Goal: Task Accomplishment & Management: Complete application form

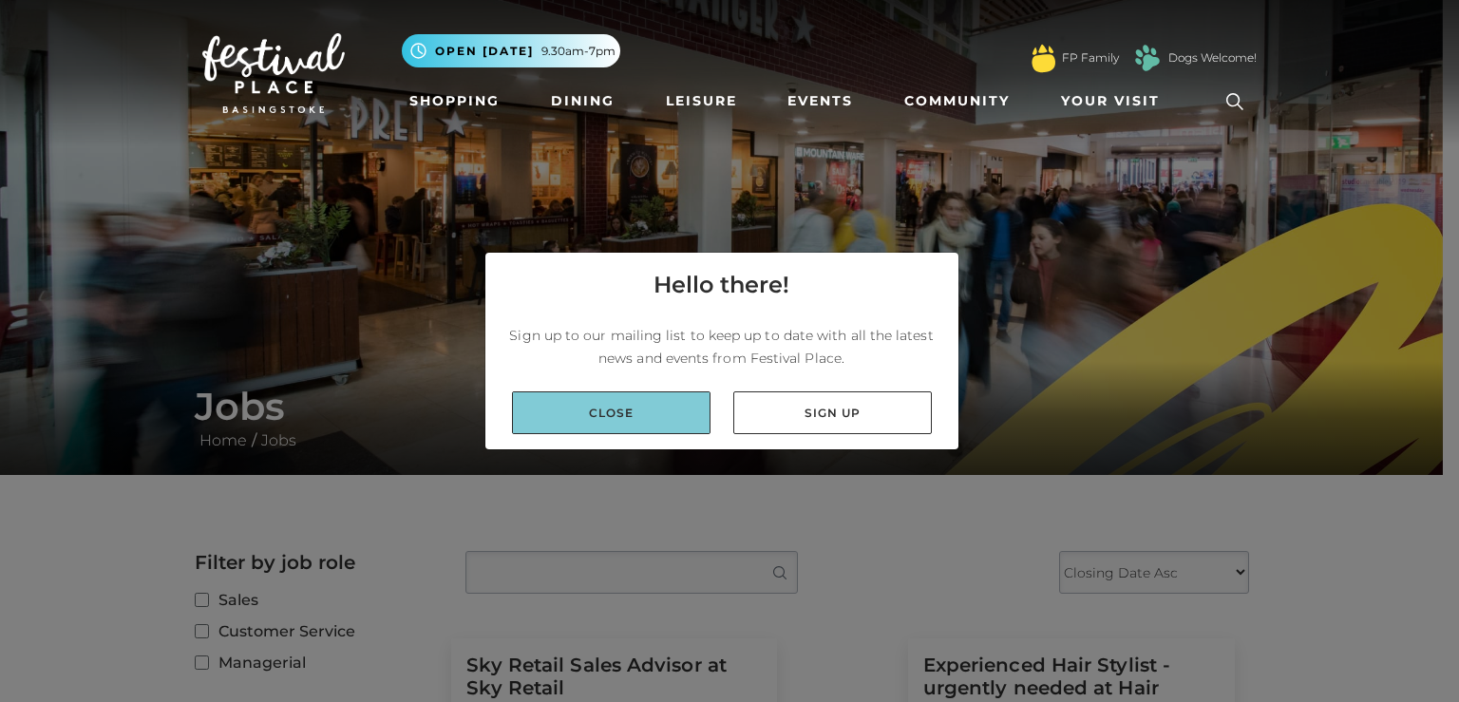
click at [626, 419] on link "Close" at bounding box center [611, 412] width 198 height 43
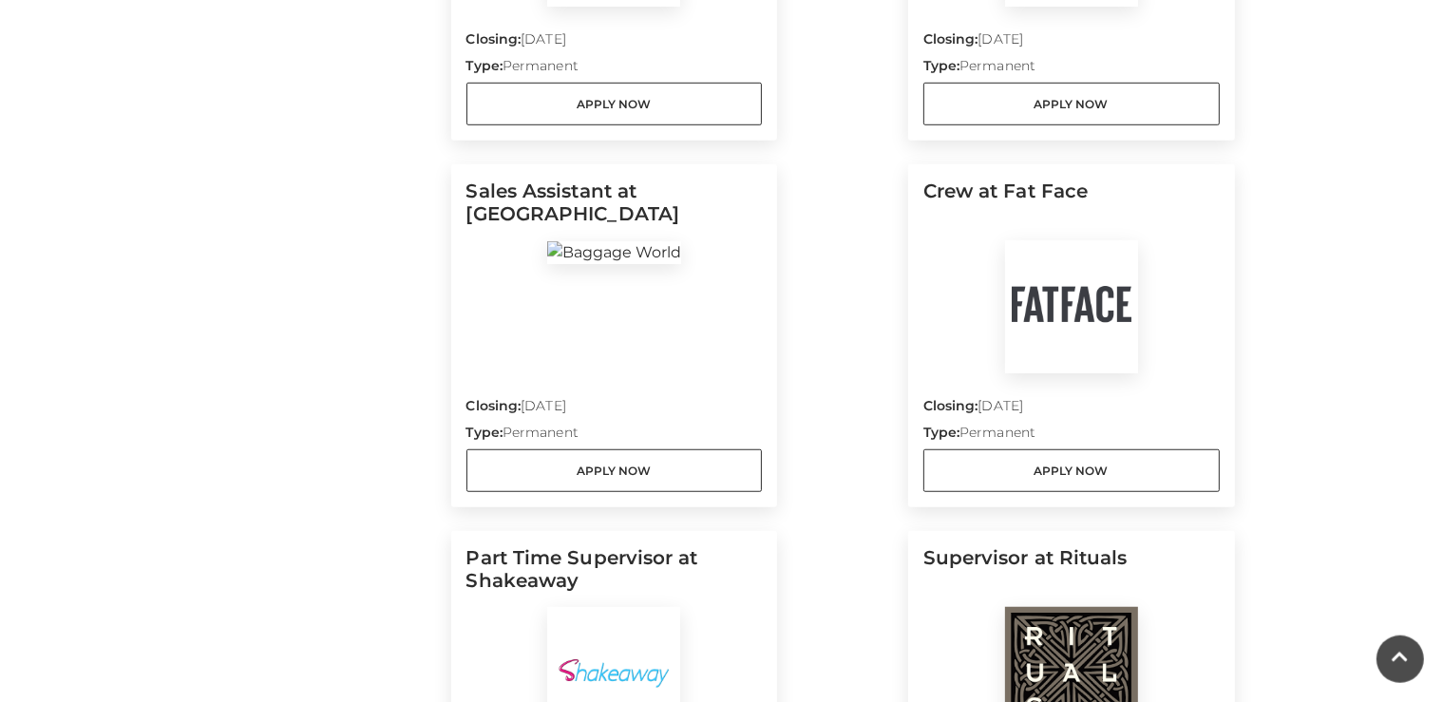
scroll to position [1303, 0]
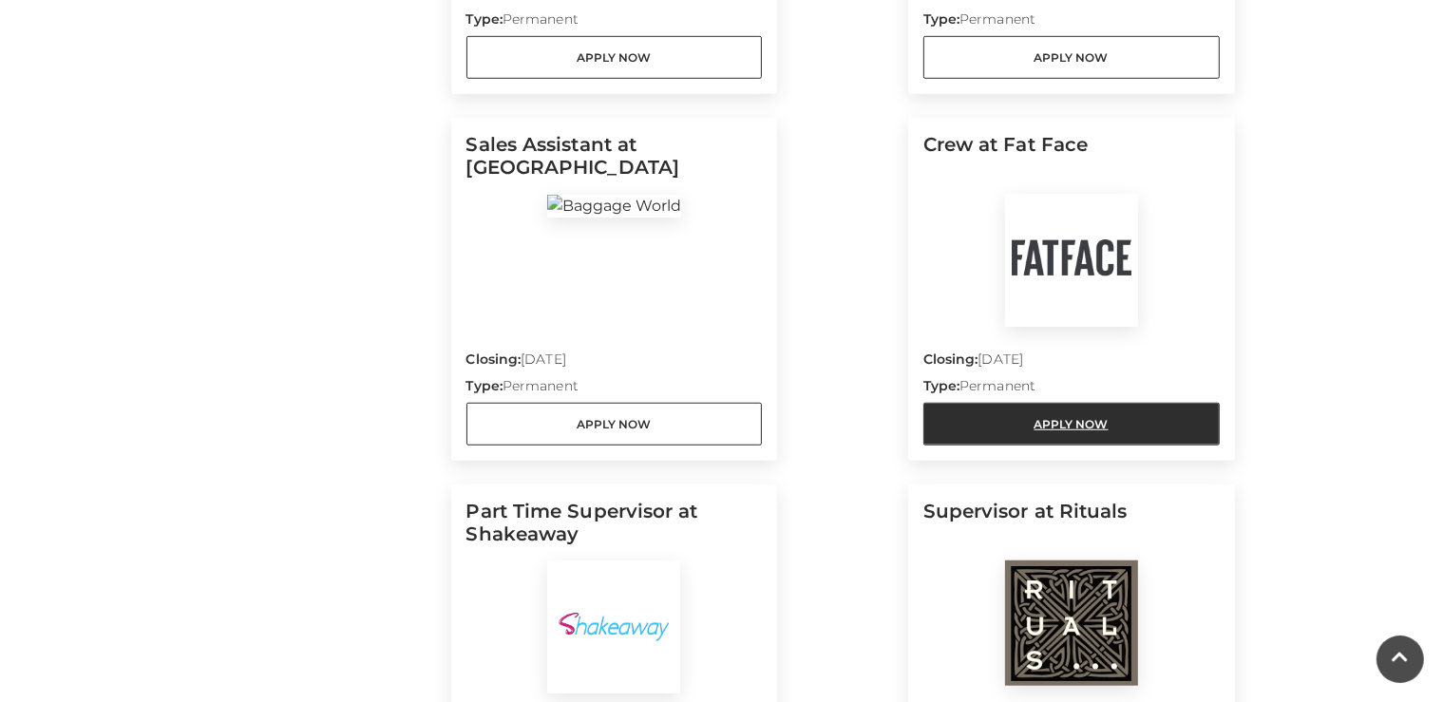
click at [1061, 427] on link "Apply Now" at bounding box center [1071, 424] width 296 height 43
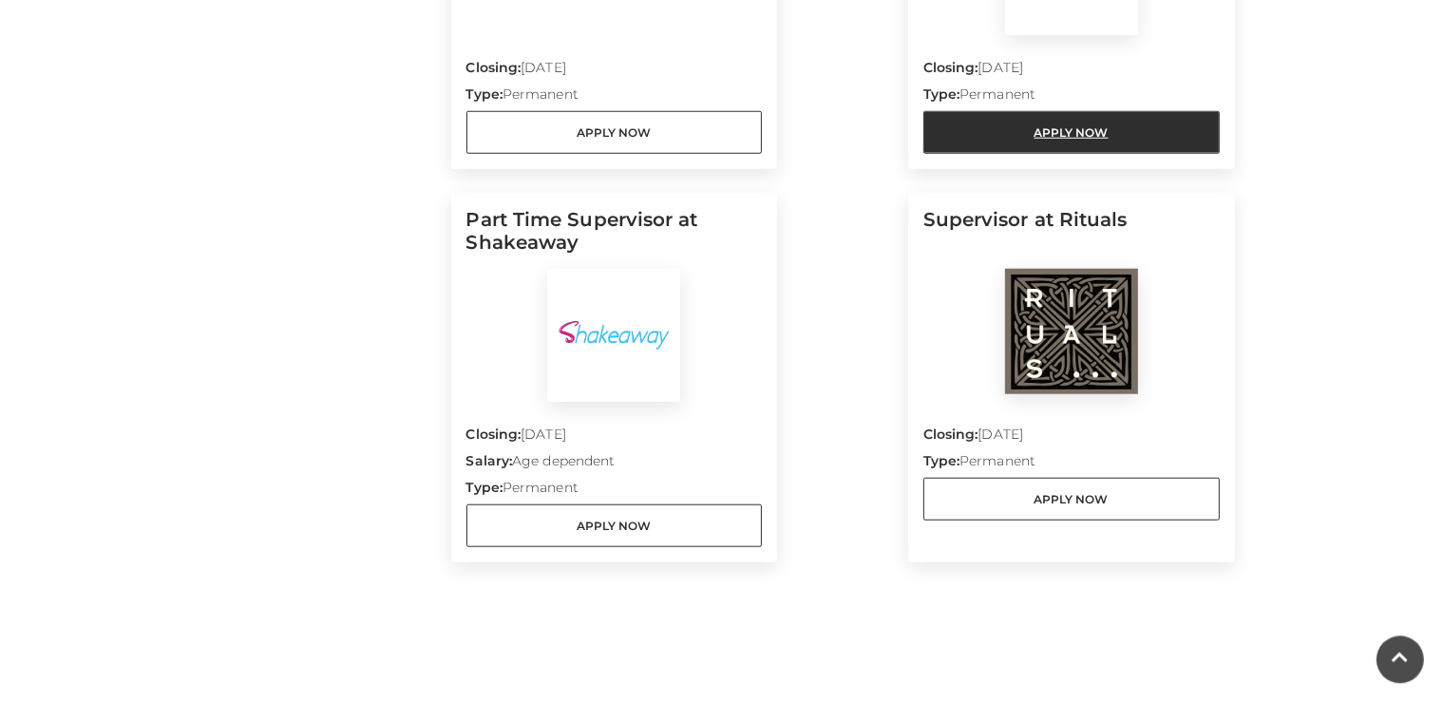
scroll to position [1604, 0]
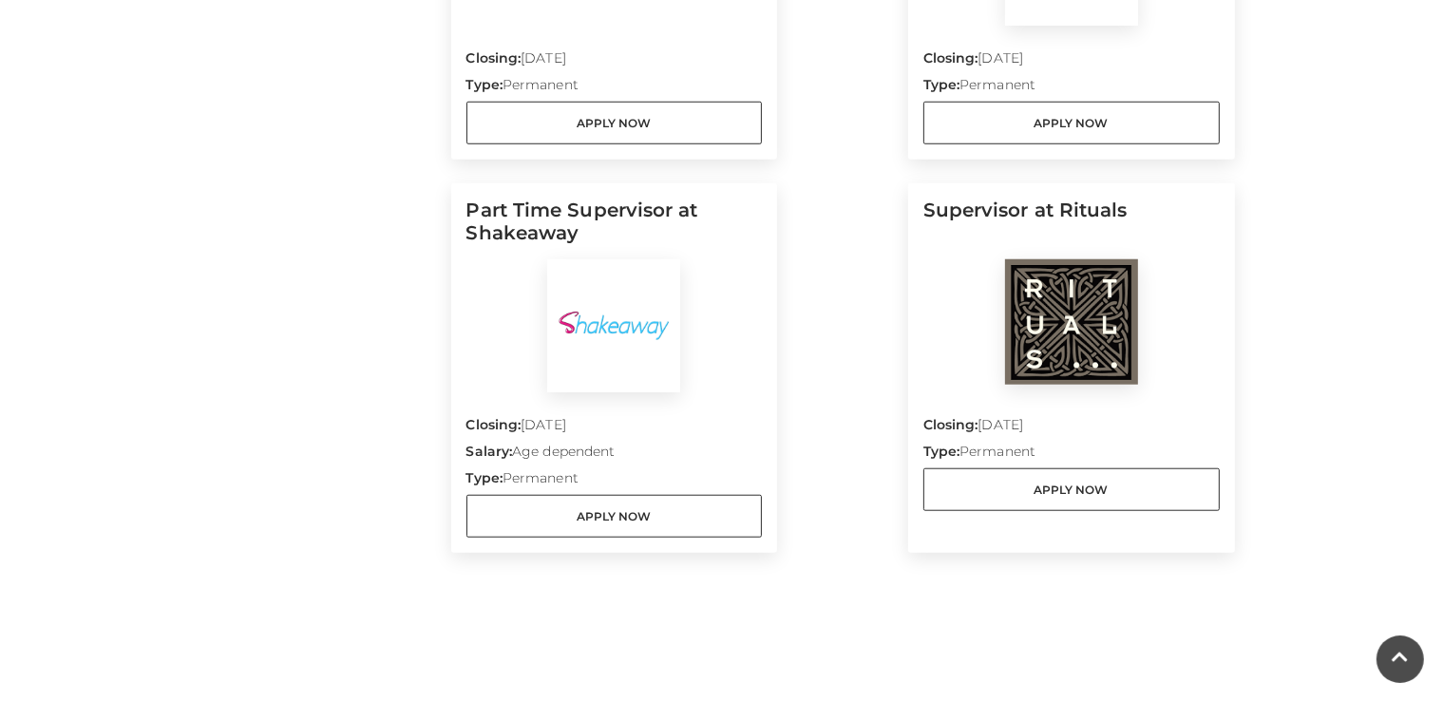
click at [1070, 343] on img at bounding box center [1071, 321] width 133 height 125
click at [1074, 454] on p "Type: Permanent" at bounding box center [1071, 455] width 296 height 27
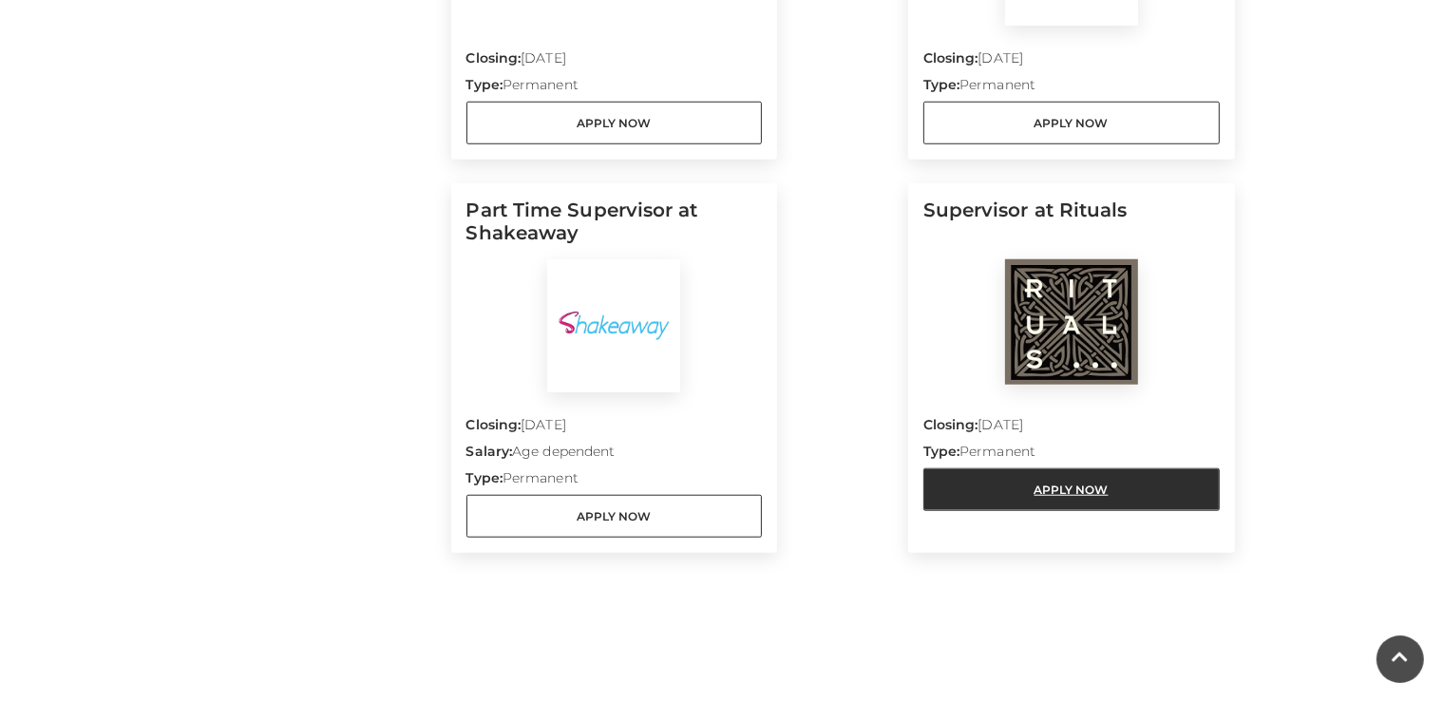
click at [1081, 480] on link "Apply Now" at bounding box center [1071, 489] width 296 height 43
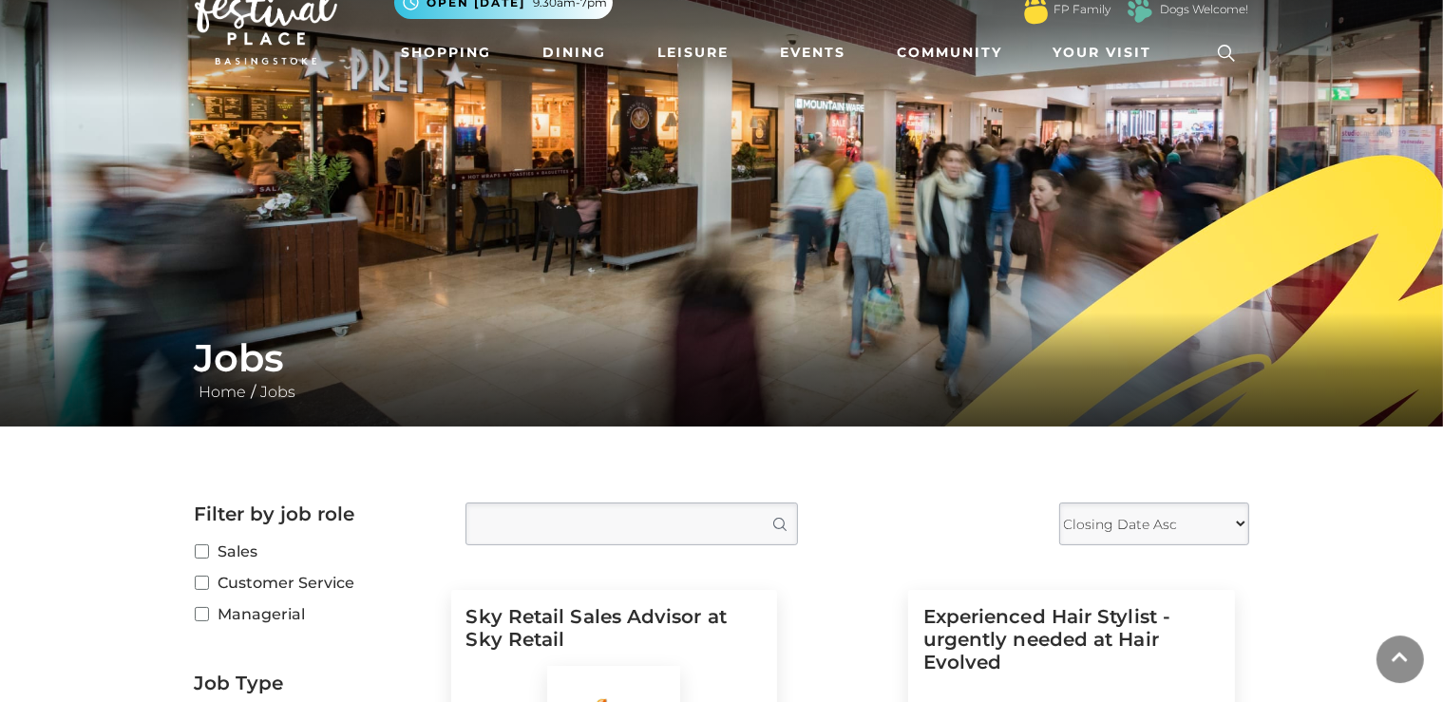
scroll to position [0, 0]
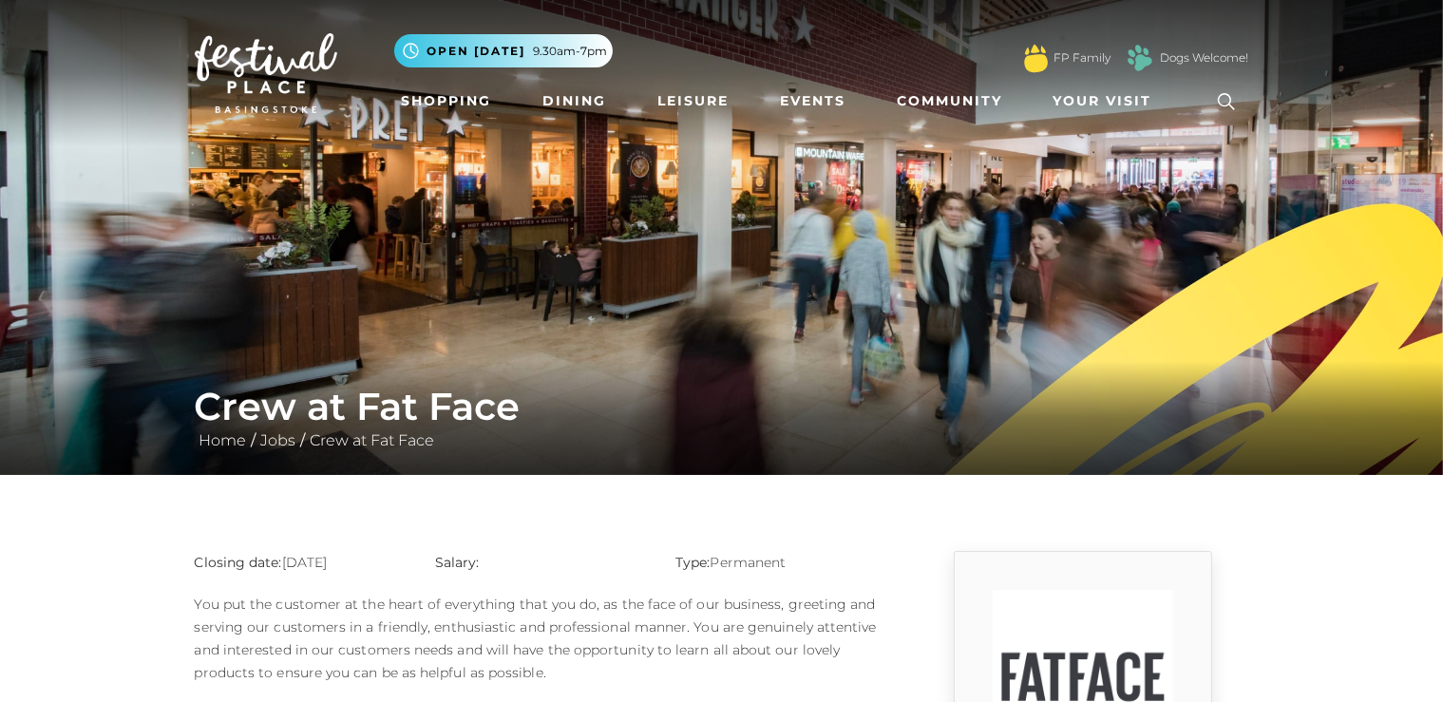
scroll to position [300, 0]
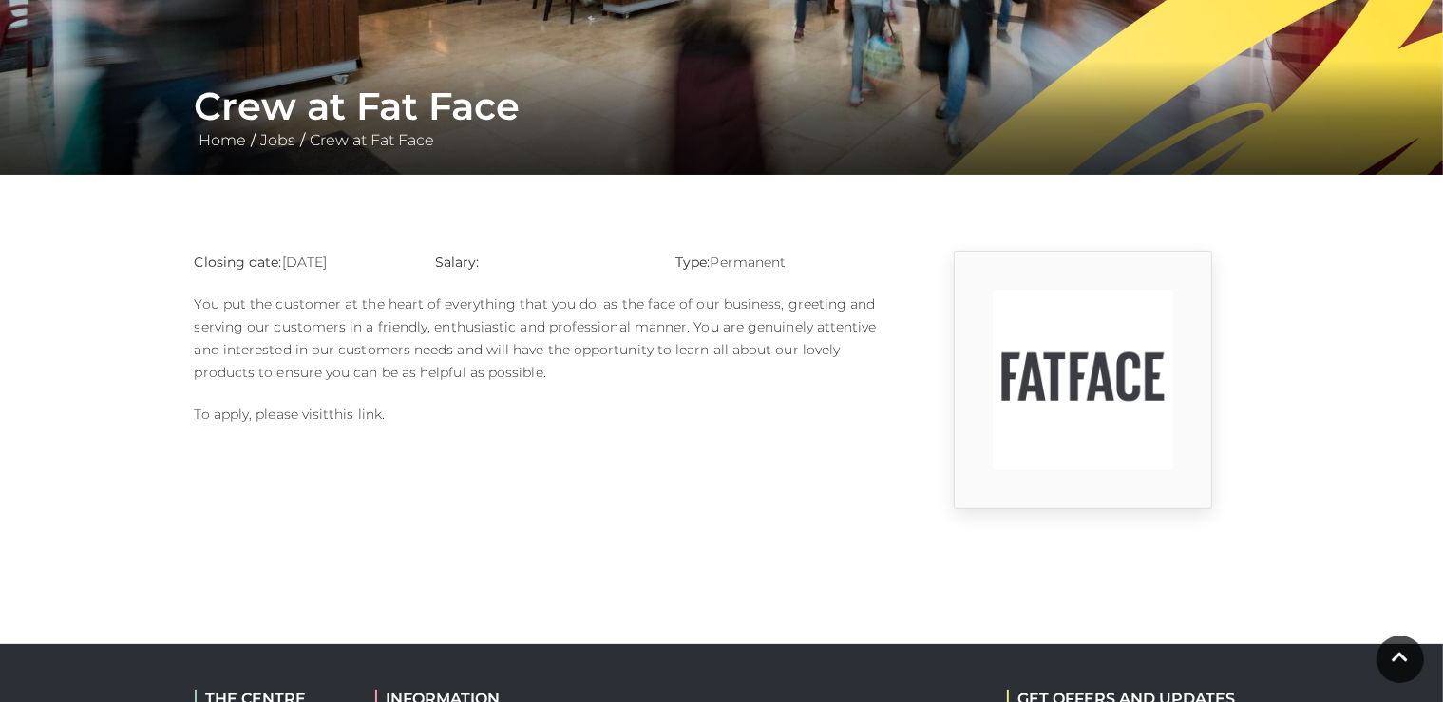
click at [374, 416] on link "this link" at bounding box center [355, 414] width 53 height 17
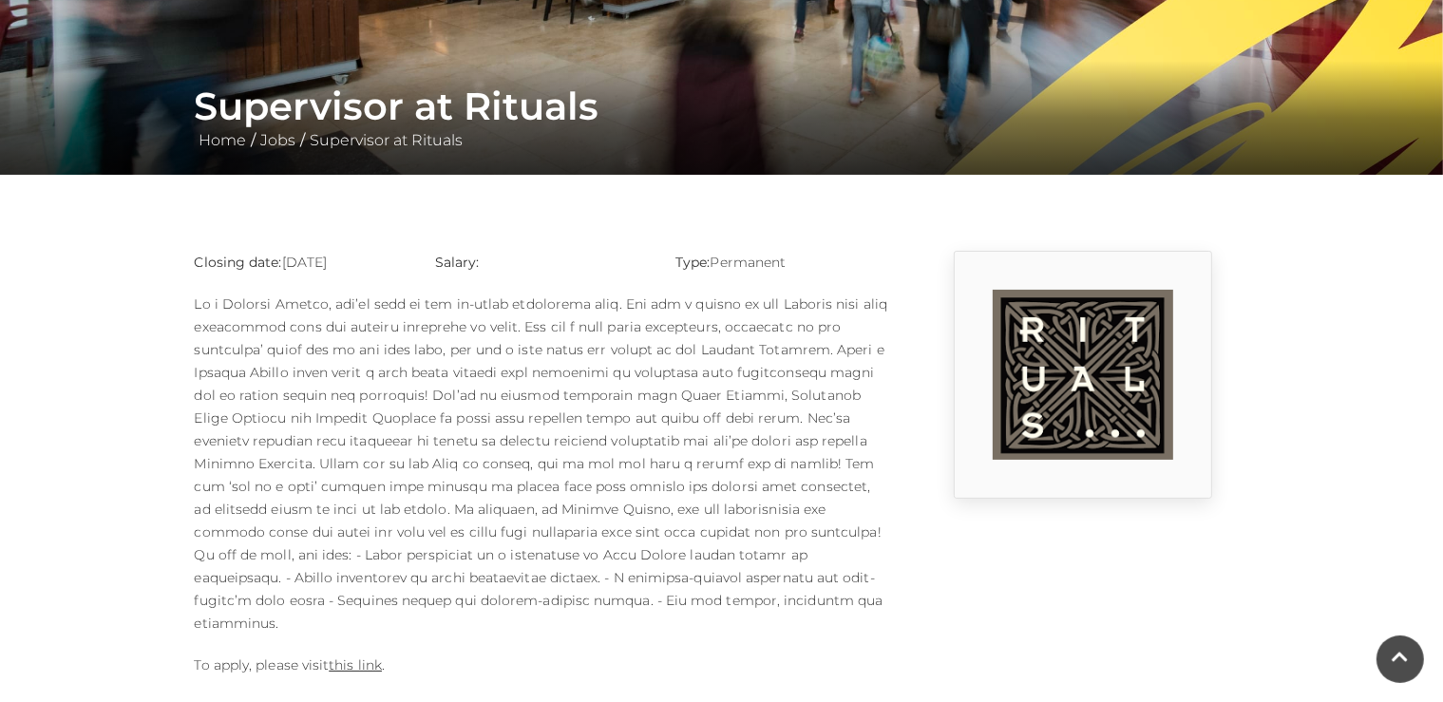
scroll to position [200, 0]
